Goal: Task Accomplishment & Management: Use online tool/utility

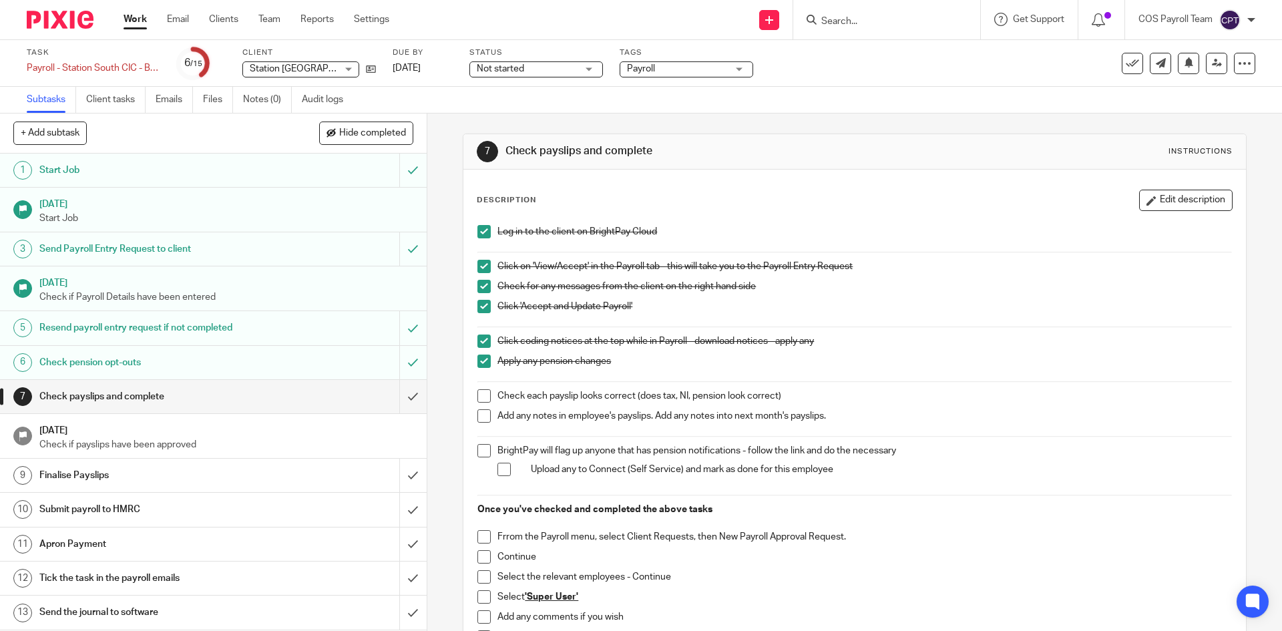
click at [483, 395] on span at bounding box center [483, 395] width 13 height 13
click at [485, 417] on span at bounding box center [483, 415] width 13 height 13
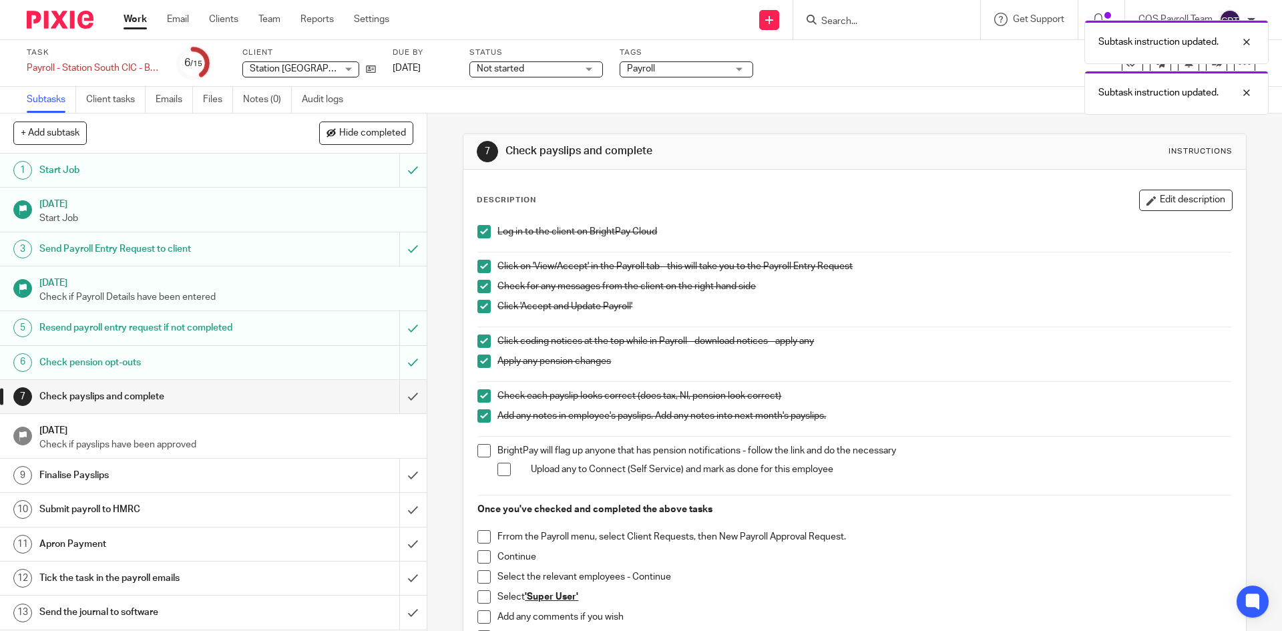
drag, startPoint x: 476, startPoint y: 449, endPoint x: 486, endPoint y: 459, distance: 14.2
click at [477, 449] on span at bounding box center [483, 450] width 13 height 13
click at [502, 469] on span at bounding box center [503, 469] width 13 height 13
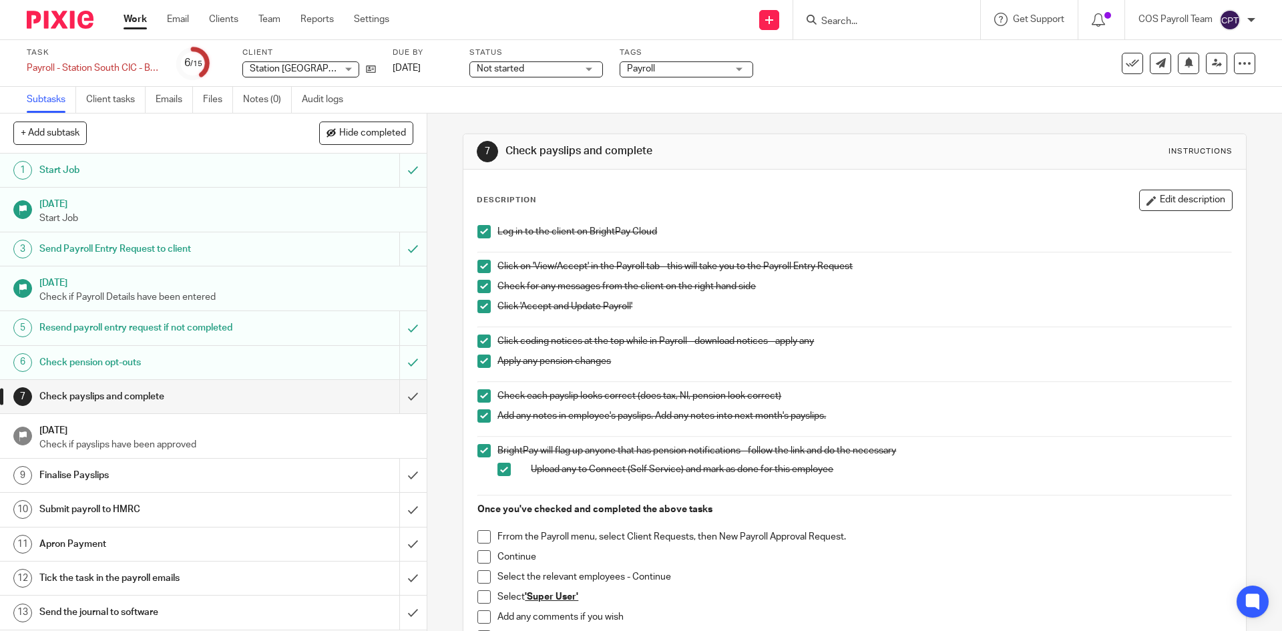
scroll to position [67, 0]
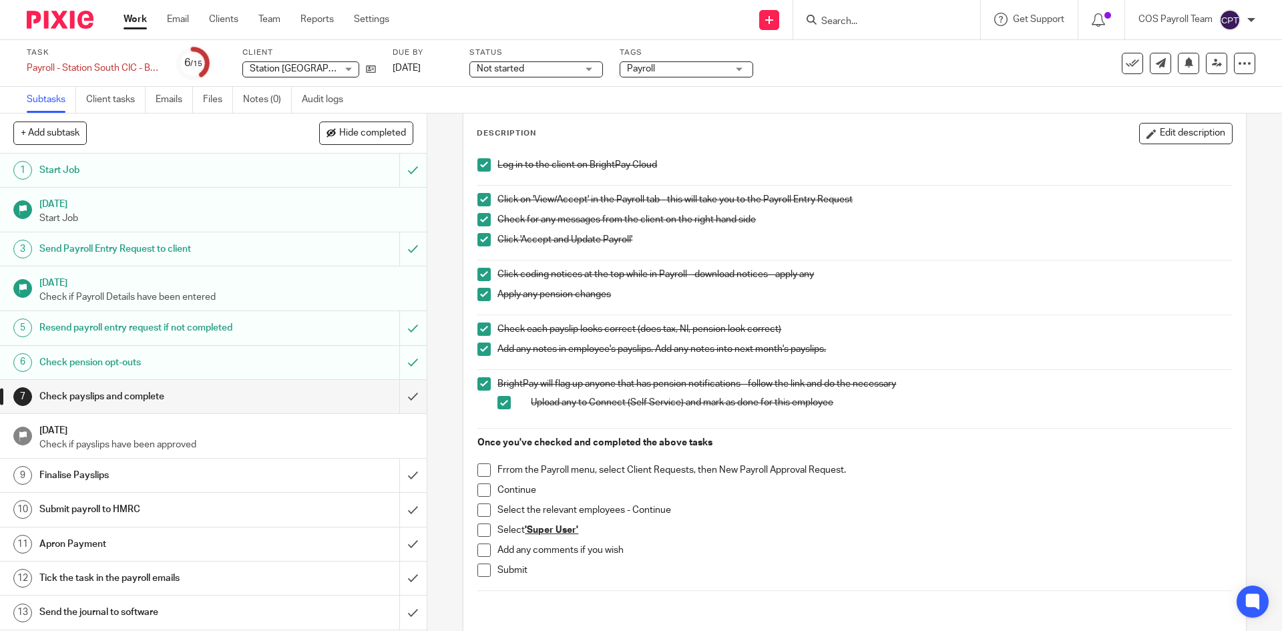
drag, startPoint x: 480, startPoint y: 471, endPoint x: 479, endPoint y: 497, distance: 26.0
click at [479, 471] on span at bounding box center [483, 469] width 13 height 13
click at [479, 493] on span at bounding box center [483, 489] width 13 height 13
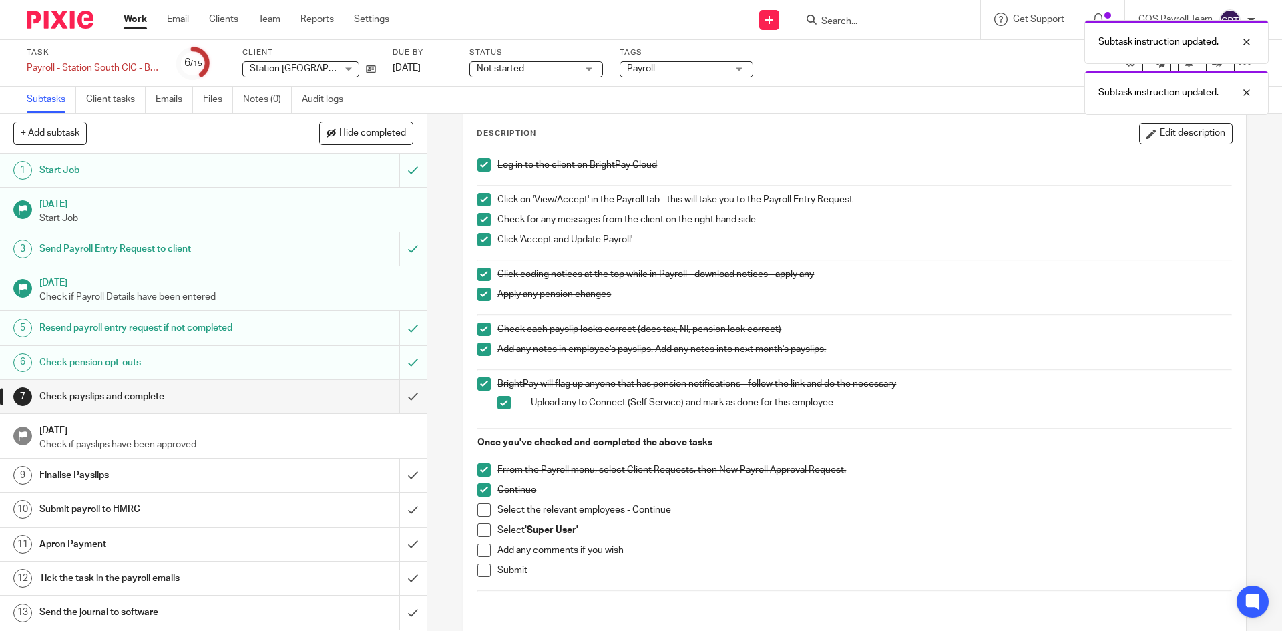
click at [481, 509] on span at bounding box center [483, 509] width 13 height 13
drag, startPoint x: 483, startPoint y: 531, endPoint x: 483, endPoint y: 540, distance: 8.7
click at [483, 532] on span at bounding box center [483, 529] width 13 height 13
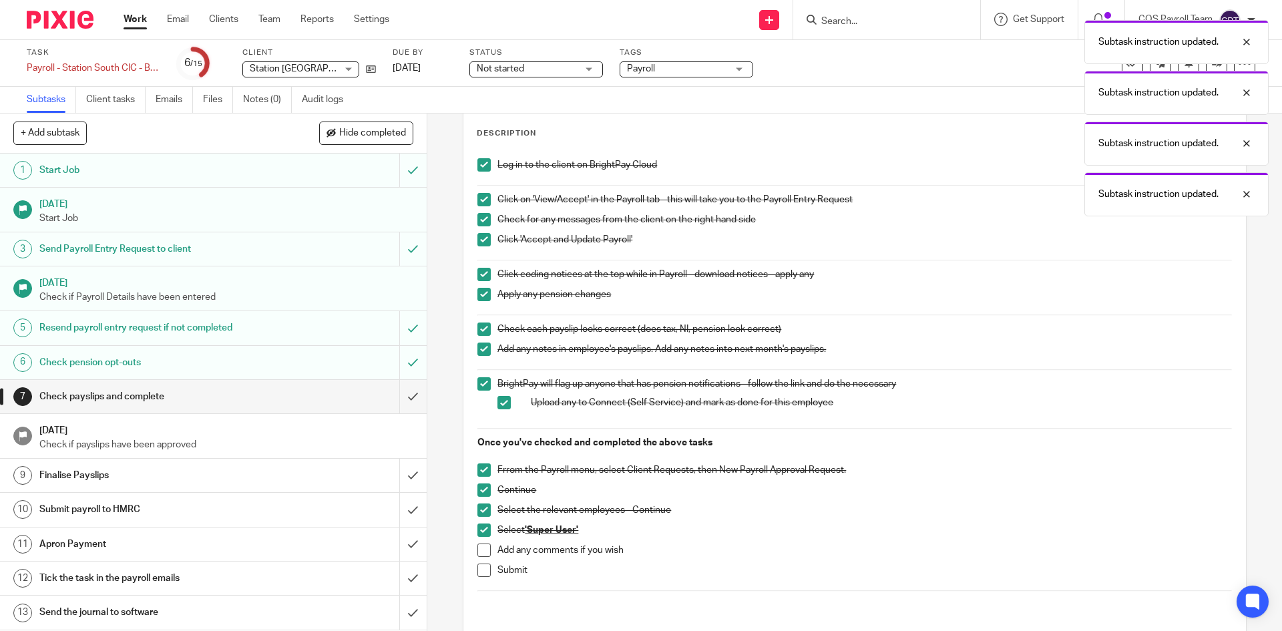
click at [482, 550] on span at bounding box center [483, 549] width 13 height 13
click at [477, 572] on span at bounding box center [483, 570] width 13 height 13
click at [397, 395] on input "submit" at bounding box center [213, 396] width 427 height 33
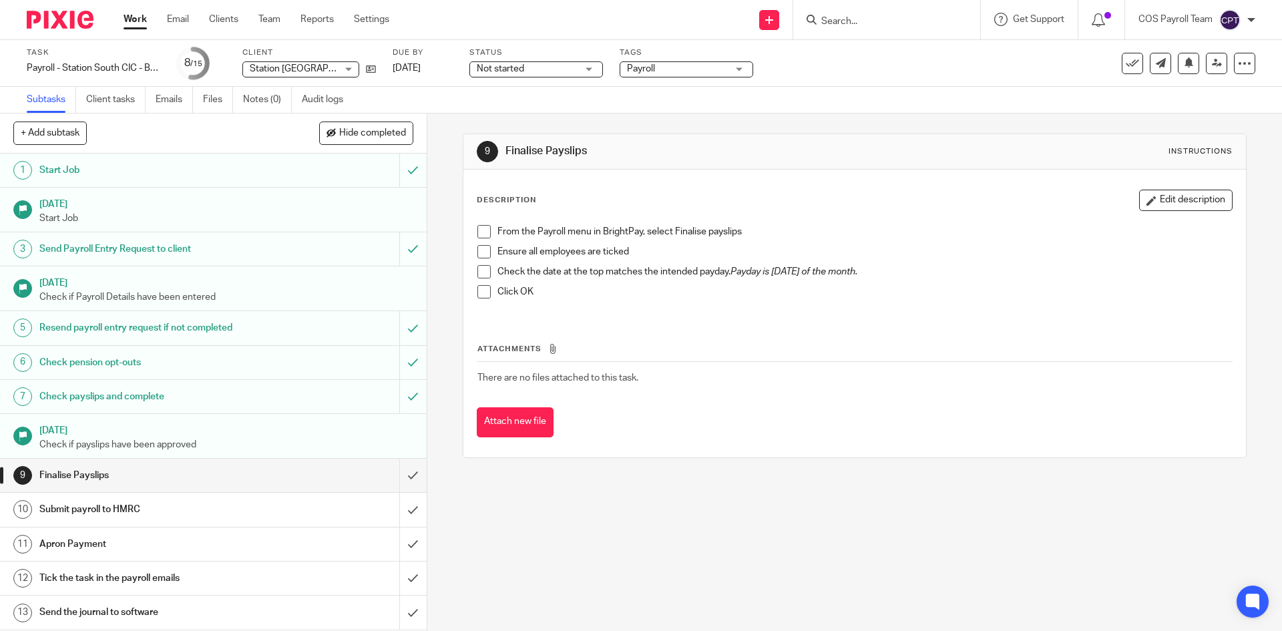
click at [136, 25] on link "Work" at bounding box center [135, 19] width 23 height 13
